Goal: Find specific page/section: Find specific page/section

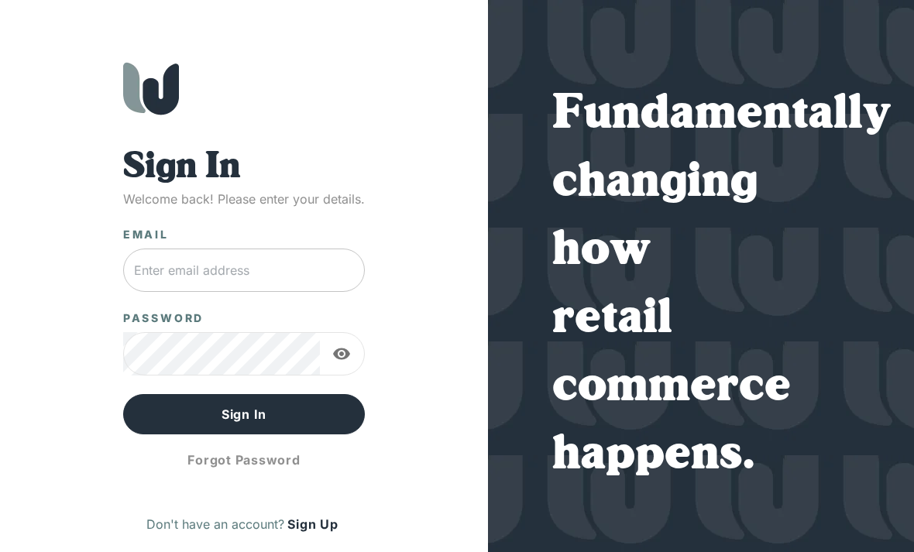
click at [325, 262] on input "text" at bounding box center [244, 270] width 243 height 43
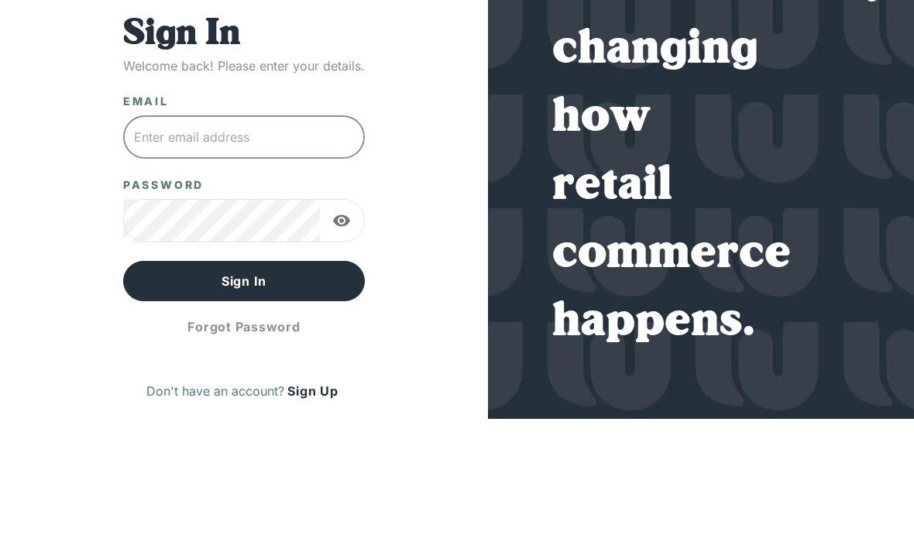
type input "[PERSON_NAME][EMAIL_ADDRESS][DOMAIN_NAME]"
click at [244, 394] on button "Sign In" at bounding box center [244, 414] width 243 height 40
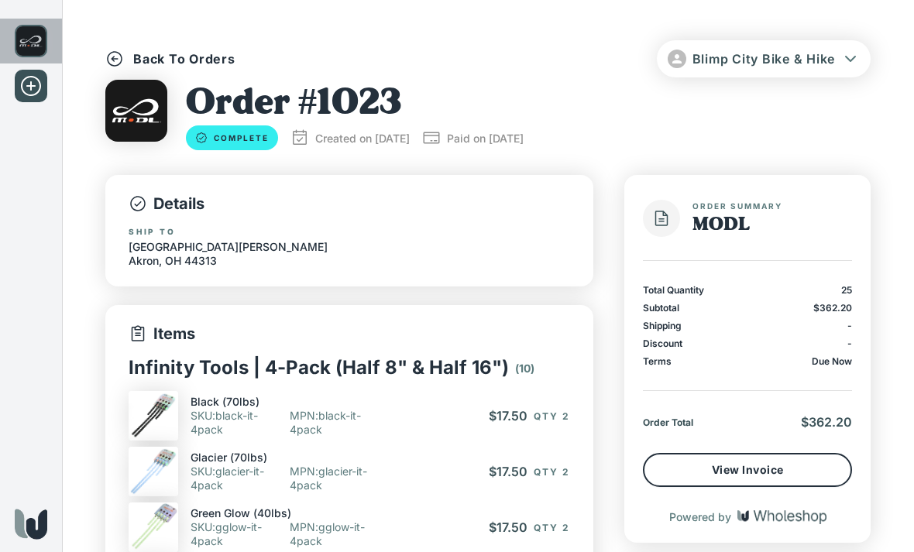
click at [43, 41] on img at bounding box center [31, 41] width 33 height 33
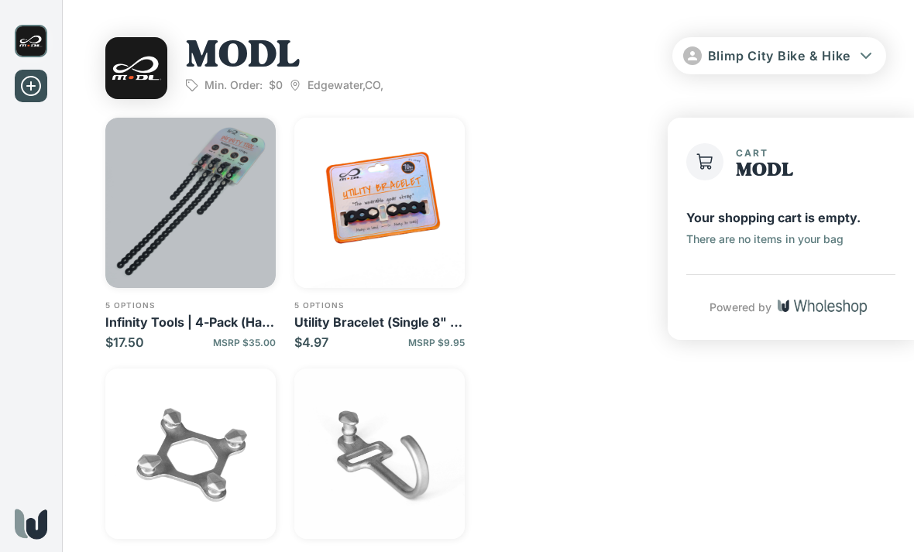
click at [229, 178] on img "button" at bounding box center [190, 203] width 170 height 170
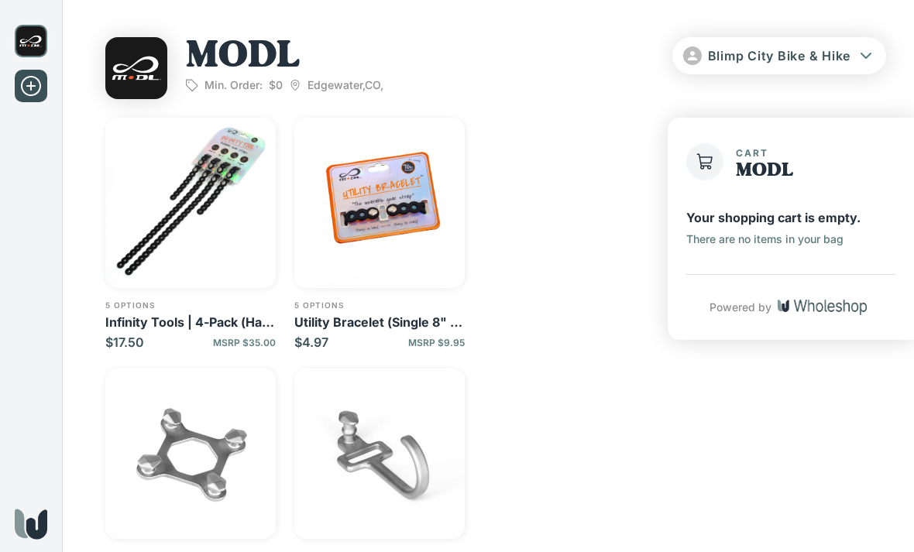
click at [425, 201] on img "button" at bounding box center [379, 203] width 170 height 170
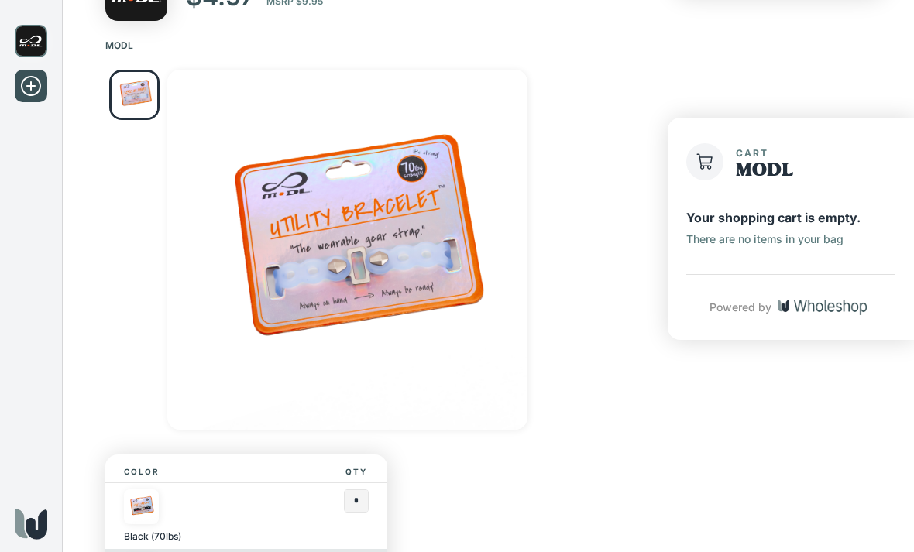
scroll to position [65, 0]
